Goal: Download file/media

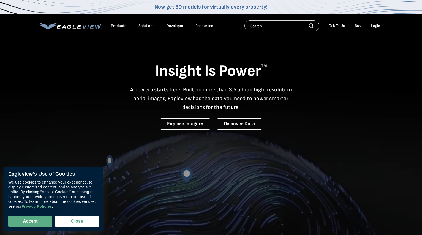
click at [374, 27] on div "Login" at bounding box center [375, 25] width 9 height 5
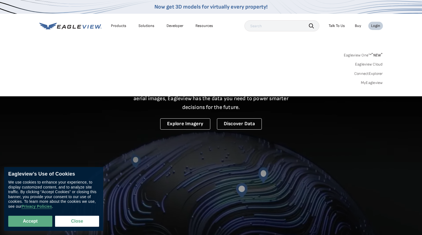
click at [373, 27] on div "Login" at bounding box center [375, 25] width 9 height 5
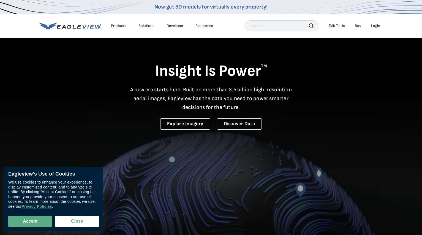
click at [373, 27] on div "Login" at bounding box center [375, 25] width 9 height 5
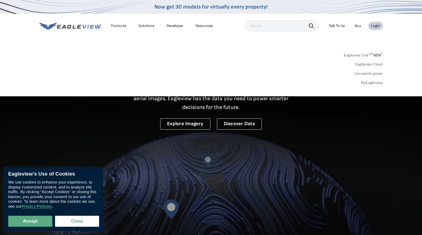
click at [379, 84] on link "MyEagleview" at bounding box center [372, 82] width 22 height 5
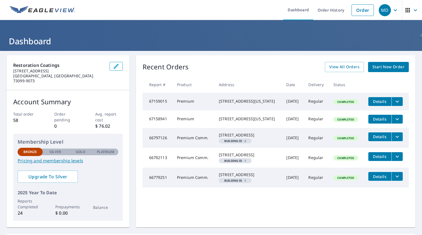
click at [398, 103] on icon "filesDropdownBtn-67159015" at bounding box center [397, 101] width 7 height 7
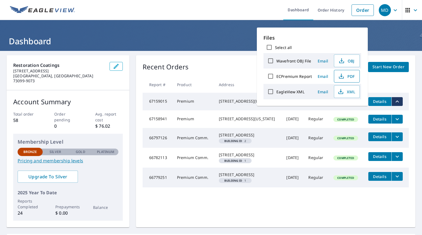
click at [339, 77] on icon "button" at bounding box center [341, 76] width 7 height 7
click at [399, 122] on icon "filesDropdownBtn-67158941" at bounding box center [397, 119] width 7 height 7
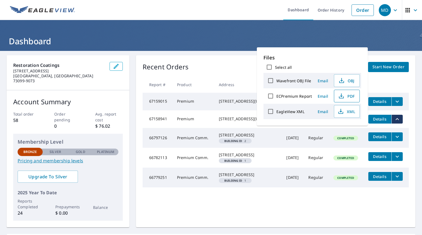
click at [343, 98] on icon "button" at bounding box center [341, 97] width 5 height 2
